Goal: Task Accomplishment & Management: Manage account settings

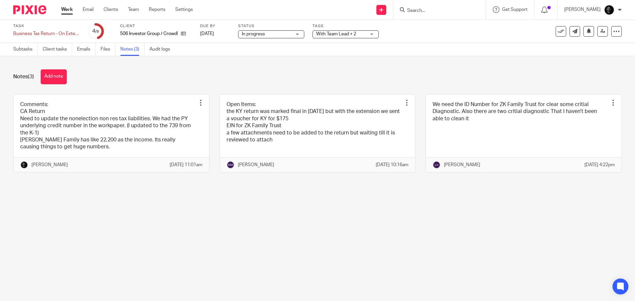
click at [356, 36] on span "With Team Lead + 2" at bounding box center [341, 34] width 50 height 7
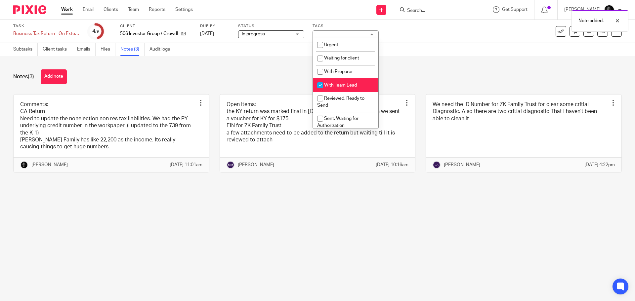
click at [344, 84] on span "With Team Lead" at bounding box center [340, 85] width 33 height 5
checkbox input "false"
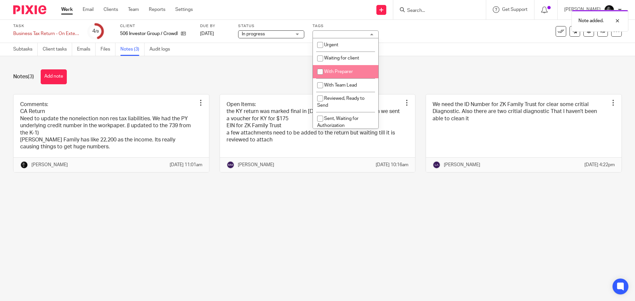
click at [340, 69] on span "With Preparer" at bounding box center [338, 71] width 29 height 5
checkbox input "true"
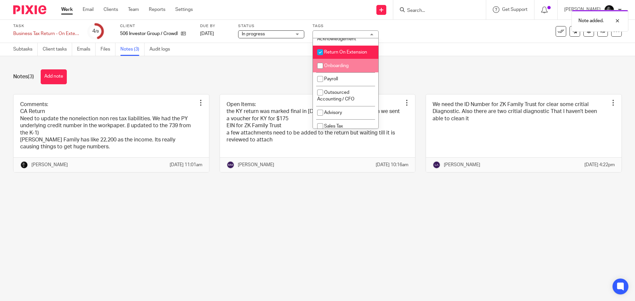
scroll to position [132, 0]
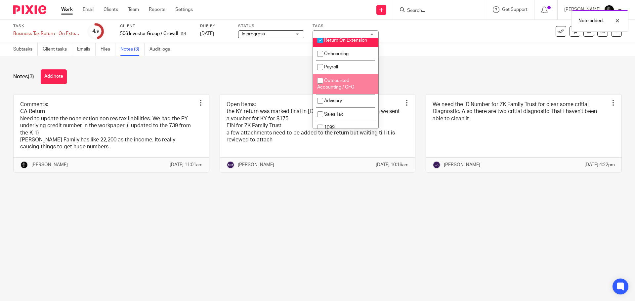
click at [457, 70] on div "Notes (3) Add note" at bounding box center [317, 76] width 609 height 15
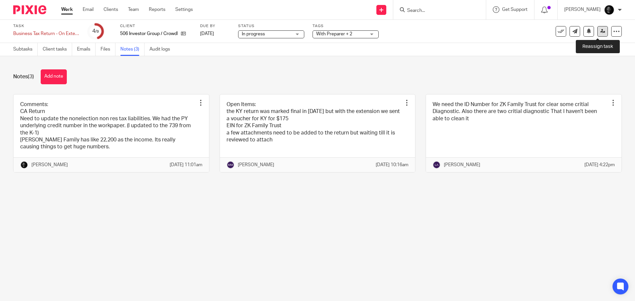
click at [597, 34] on link at bounding box center [602, 31] width 11 height 11
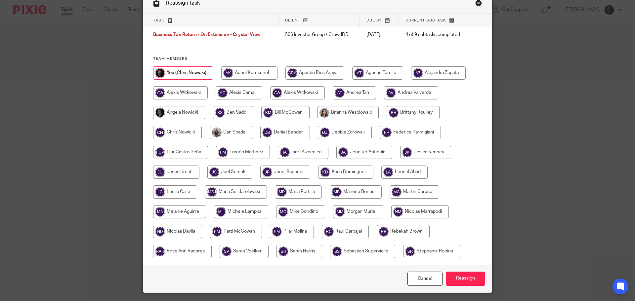
scroll to position [52, 0]
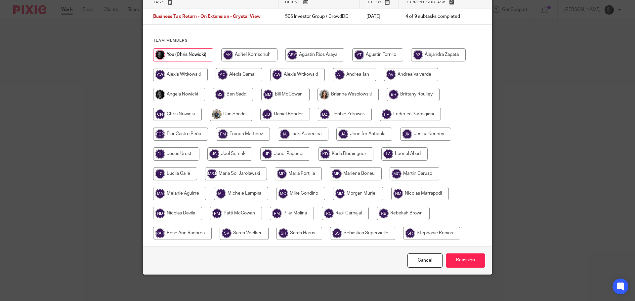
drag, startPoint x: 365, startPoint y: 194, endPoint x: 369, endPoint y: 195, distance: 3.9
click at [366, 194] on input "radio" at bounding box center [358, 193] width 50 height 13
radio input "true"
drag, startPoint x: 455, startPoint y: 258, endPoint x: 454, endPoint y: 251, distance: 6.7
click at [455, 258] on input "Reassign" at bounding box center [465, 261] width 39 height 14
